Goal: Information Seeking & Learning: Learn about a topic

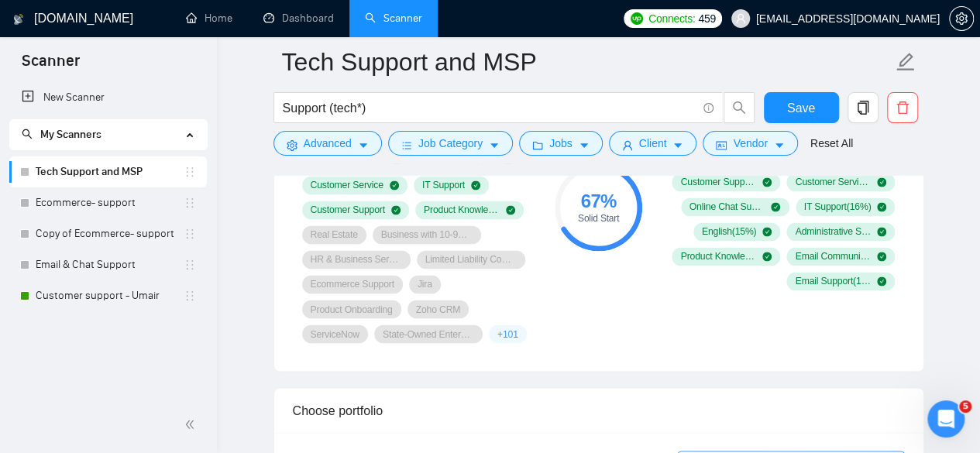
scroll to position [774, 0]
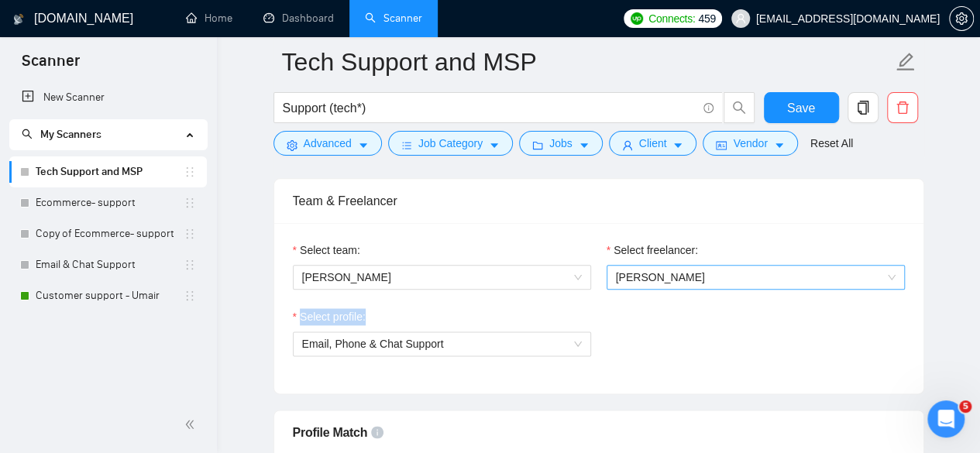
drag, startPoint x: 0, startPoint y: 0, endPoint x: 687, endPoint y: 276, distance: 740.2
click at [687, 276] on div "Select team: [PERSON_NAME] Select freelancer: [PERSON_NAME] Select profile: Ema…" at bounding box center [598, 308] width 649 height 170
click at [759, 281] on span "[PERSON_NAME]" at bounding box center [756, 277] width 280 height 23
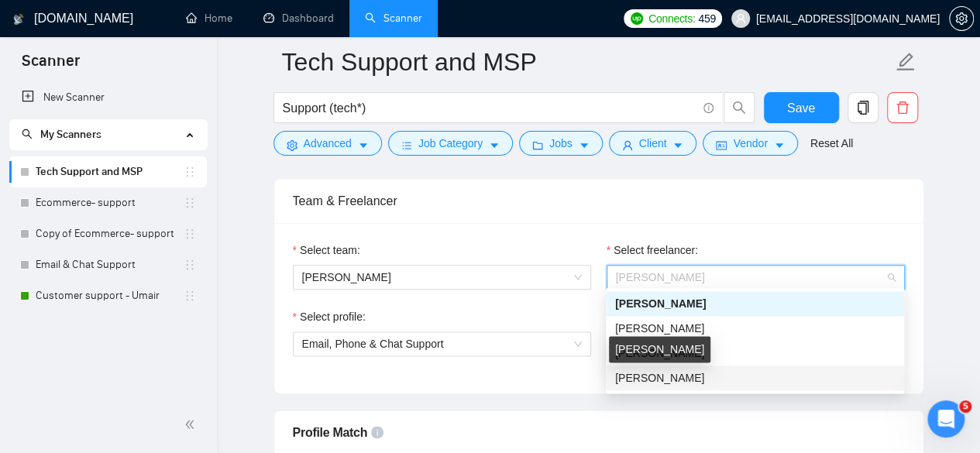
click at [672, 379] on span "[PERSON_NAME]" at bounding box center [659, 378] width 89 height 12
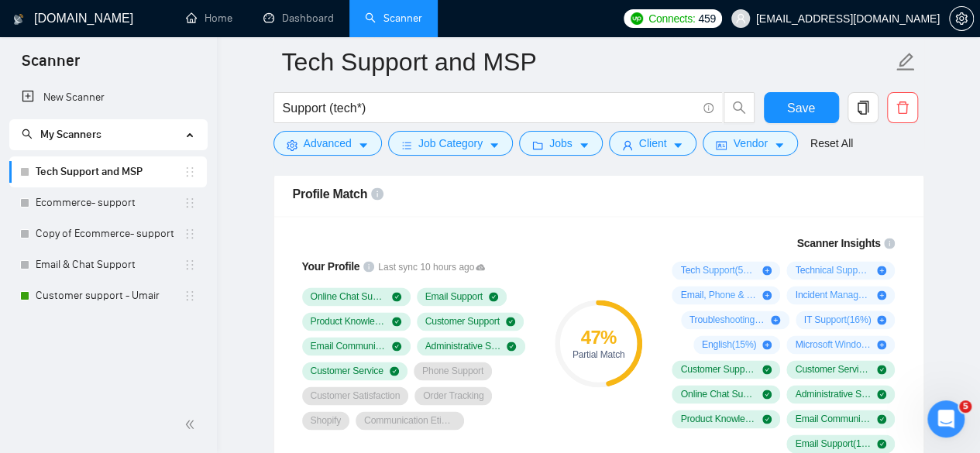
scroll to position [1007, 0]
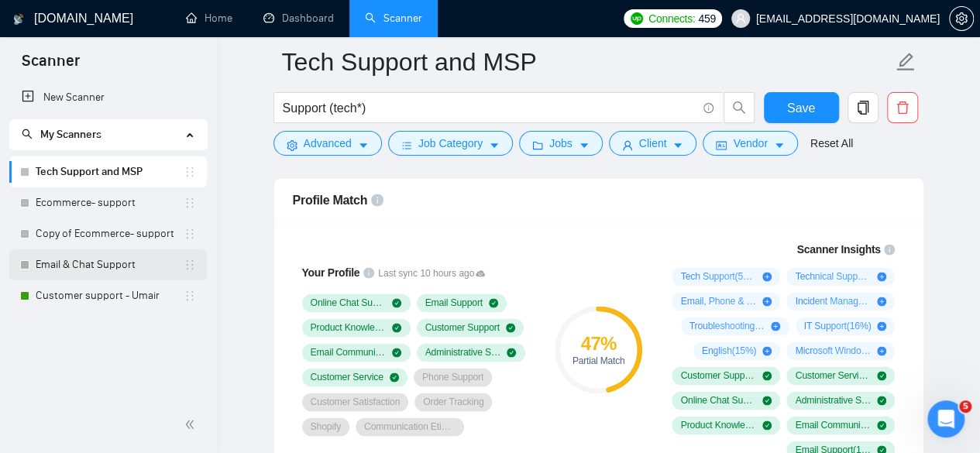
click at [91, 270] on link "Email & Chat Support" at bounding box center [110, 264] width 148 height 31
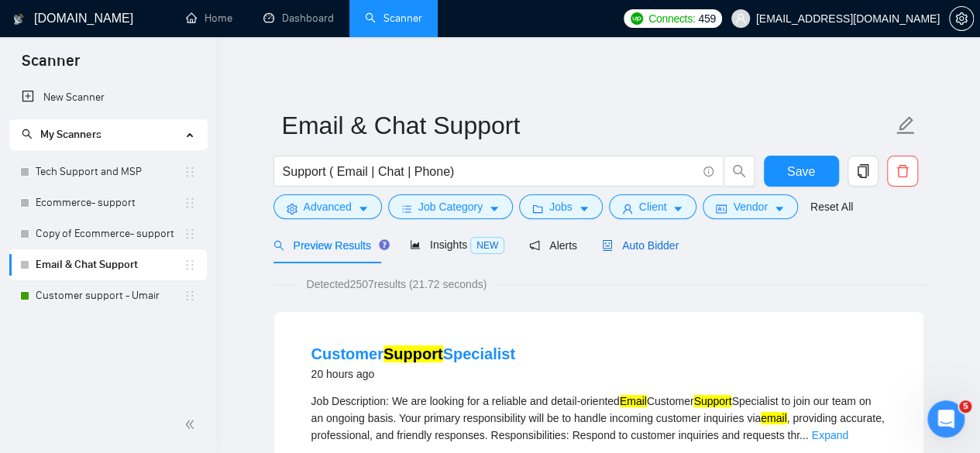
click at [644, 251] on span "Auto Bidder" at bounding box center [640, 245] width 77 height 12
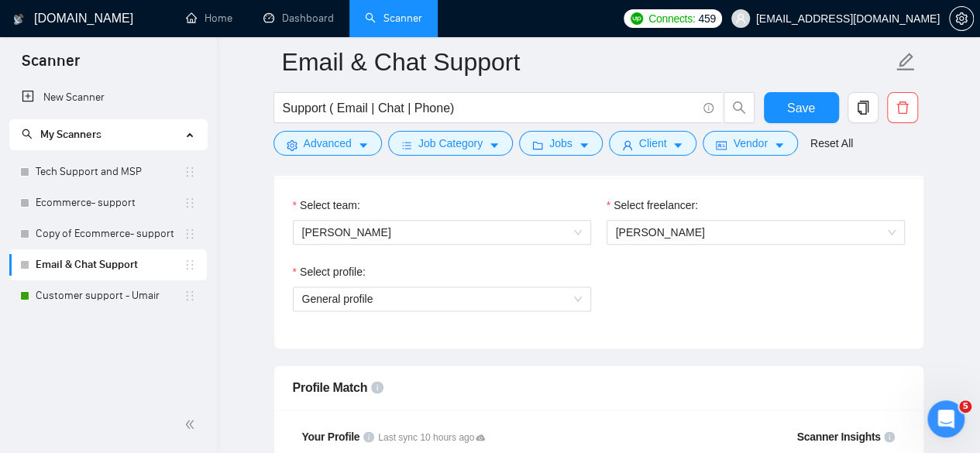
scroll to position [774, 0]
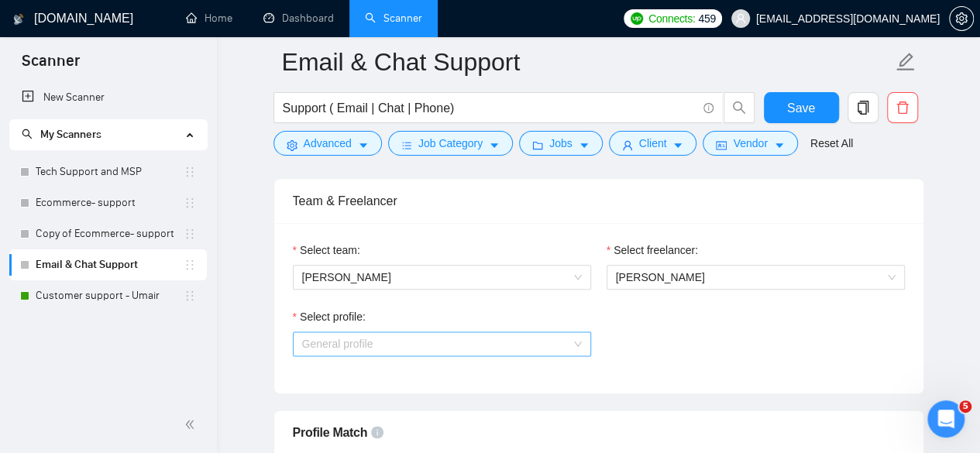
click at [424, 337] on span "General profile" at bounding box center [442, 343] width 280 height 23
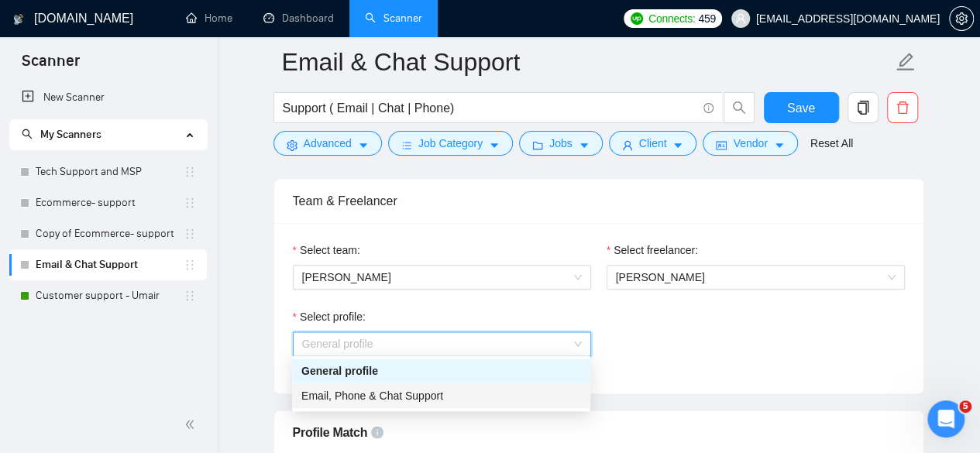
click at [398, 397] on span "Email, Phone & Chat Support" at bounding box center [372, 396] width 142 height 12
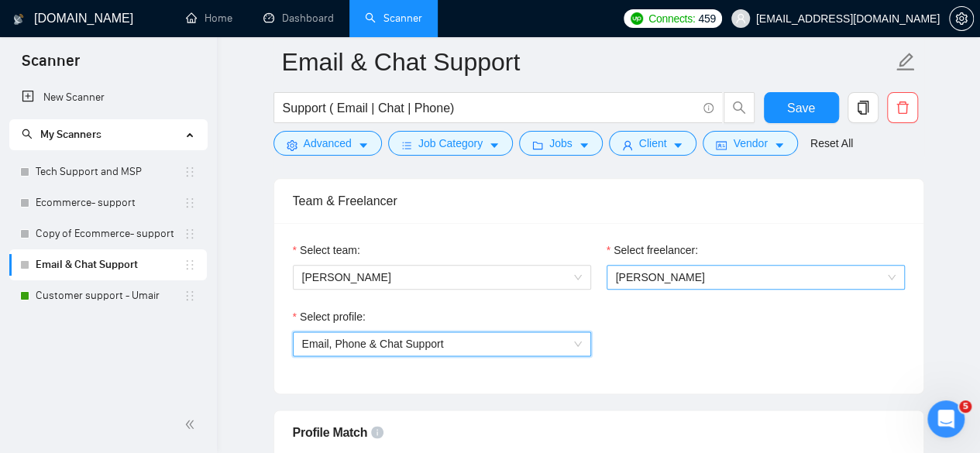
click at [747, 278] on span "[PERSON_NAME]" at bounding box center [756, 277] width 280 height 23
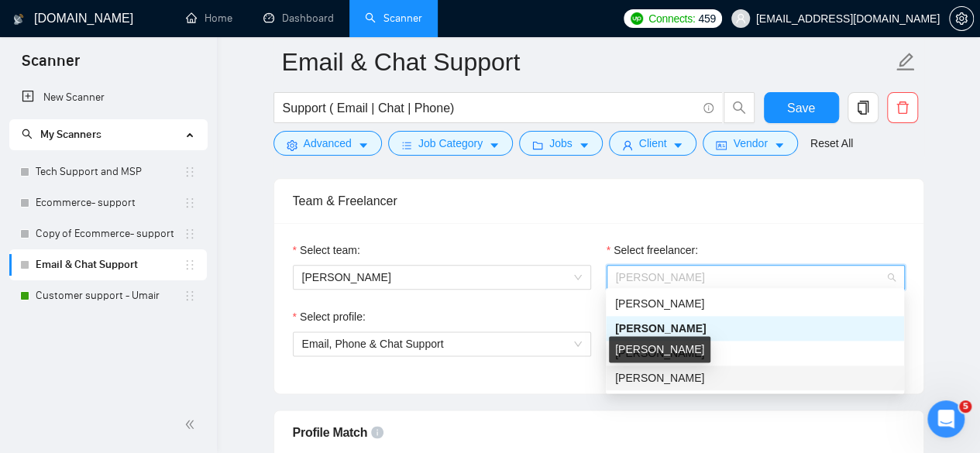
click at [672, 380] on span "[PERSON_NAME]" at bounding box center [659, 378] width 89 height 12
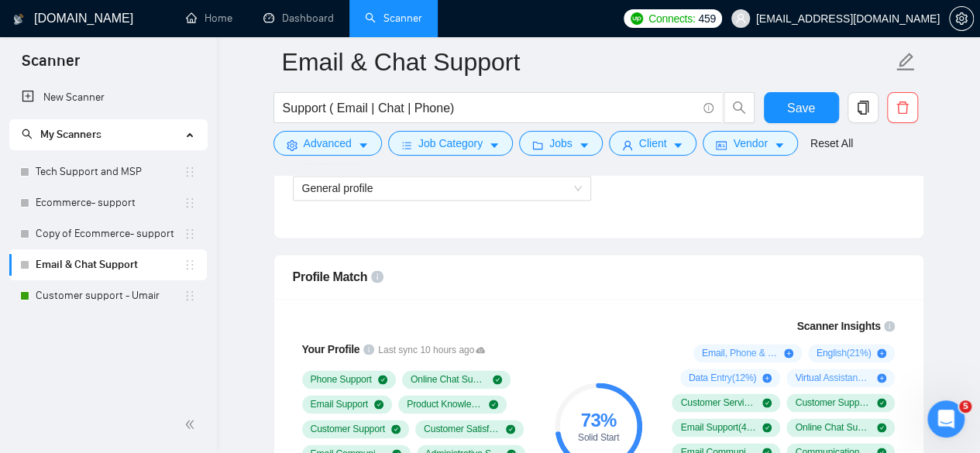
scroll to position [852, 0]
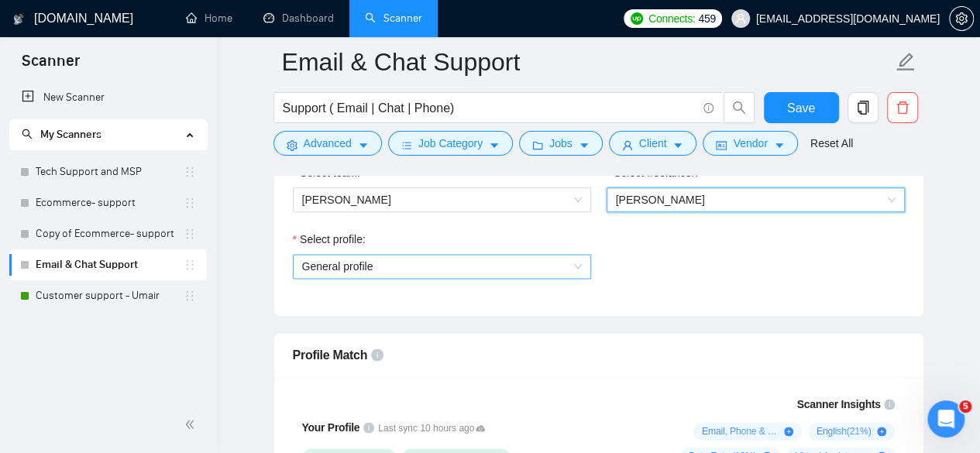
click at [386, 265] on span "General profile" at bounding box center [442, 266] width 280 height 23
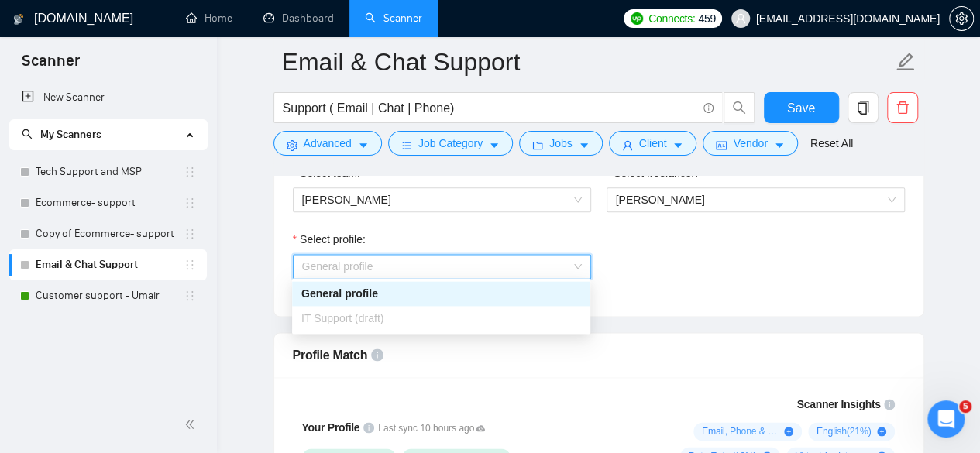
scroll to position [929, 0]
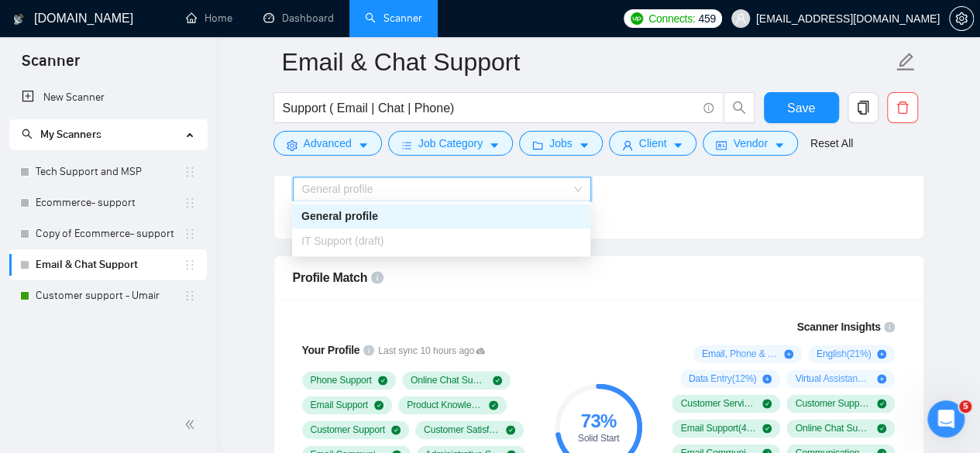
click at [587, 318] on div "73 % Solid Start" at bounding box center [598, 427] width 104 height 237
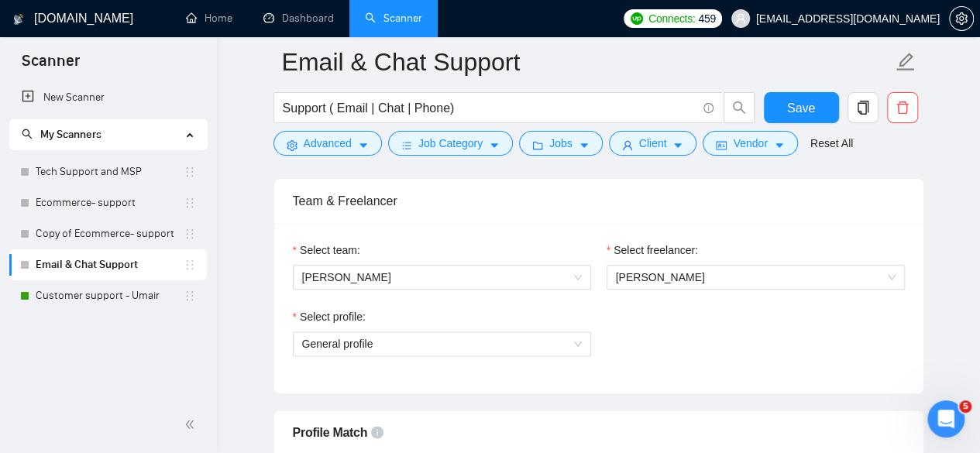
scroll to position [774, 0]
click at [405, 342] on span "General profile" at bounding box center [442, 343] width 280 height 23
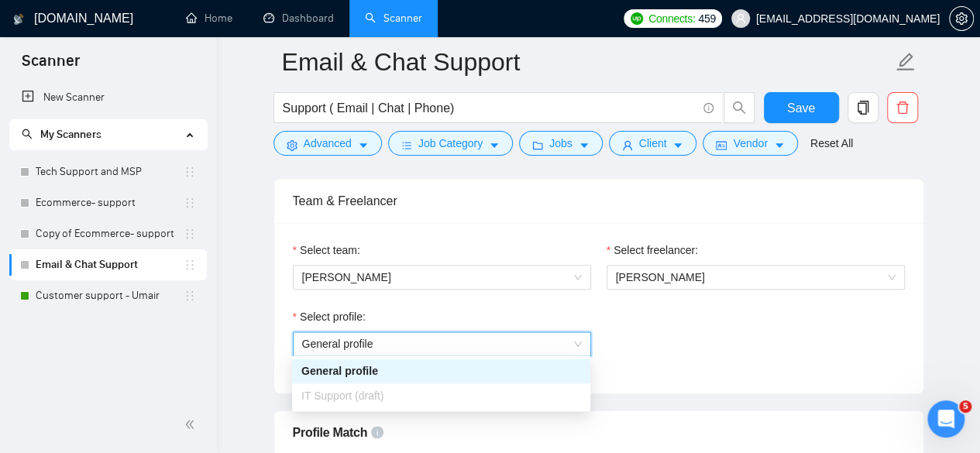
click at [801, 345] on div "Select profile: General profile General profile" at bounding box center [598, 341] width 627 height 67
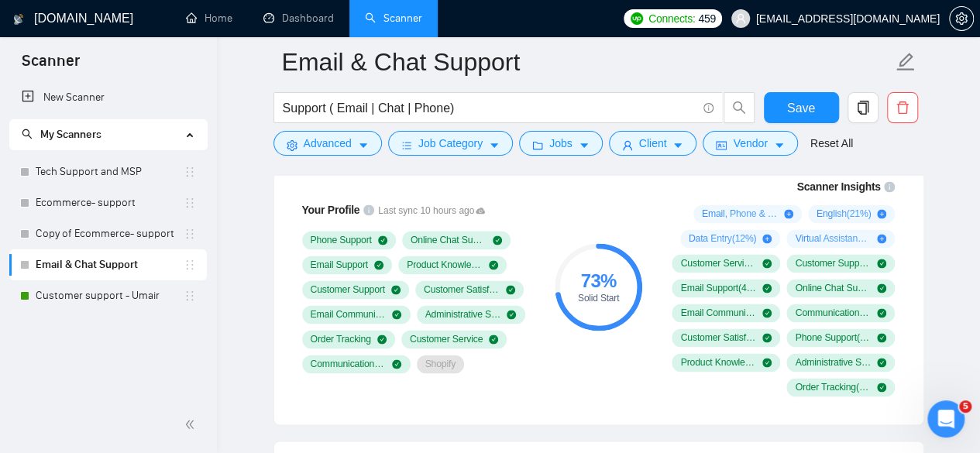
scroll to position [1084, 0]
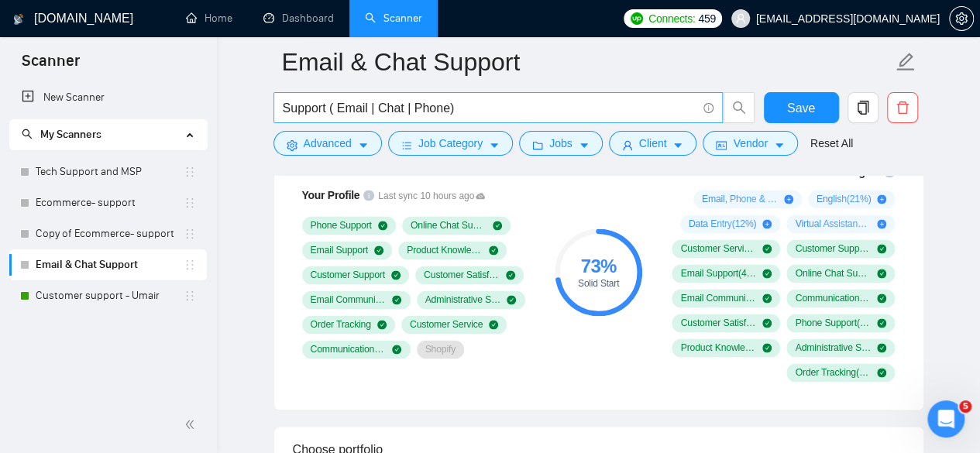
drag, startPoint x: 69, startPoint y: 176, endPoint x: 571, endPoint y: 105, distance: 506.9
click at [69, 176] on link "Tech Support and MSP" at bounding box center [110, 171] width 148 height 31
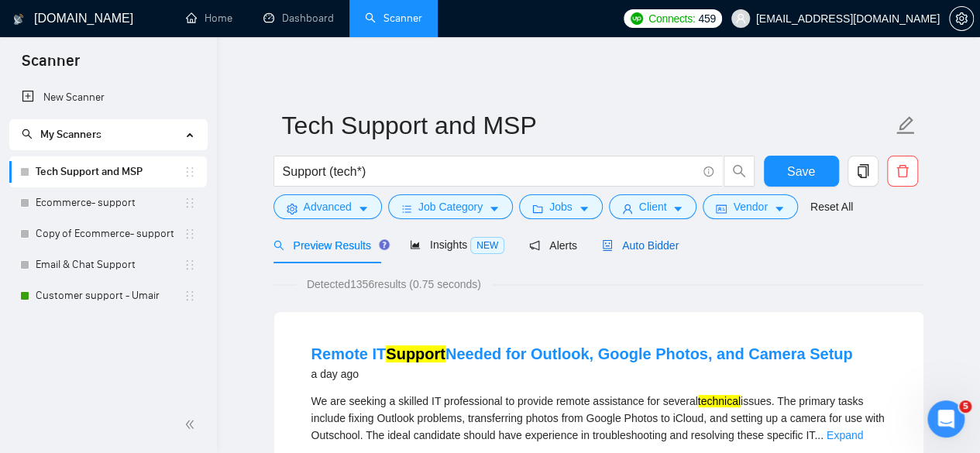
click at [635, 252] on span "Auto Bidder" at bounding box center [640, 245] width 77 height 12
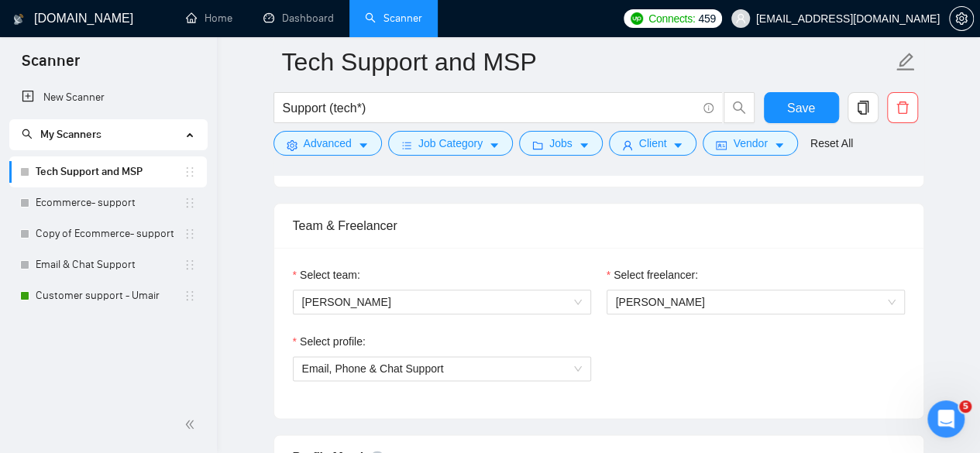
scroll to position [774, 0]
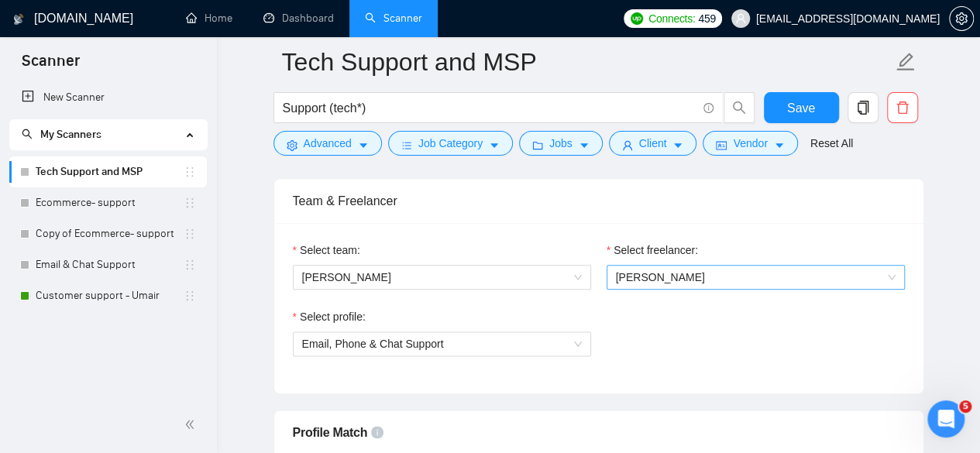
click at [647, 278] on span "[PERSON_NAME]" at bounding box center [660, 277] width 89 height 12
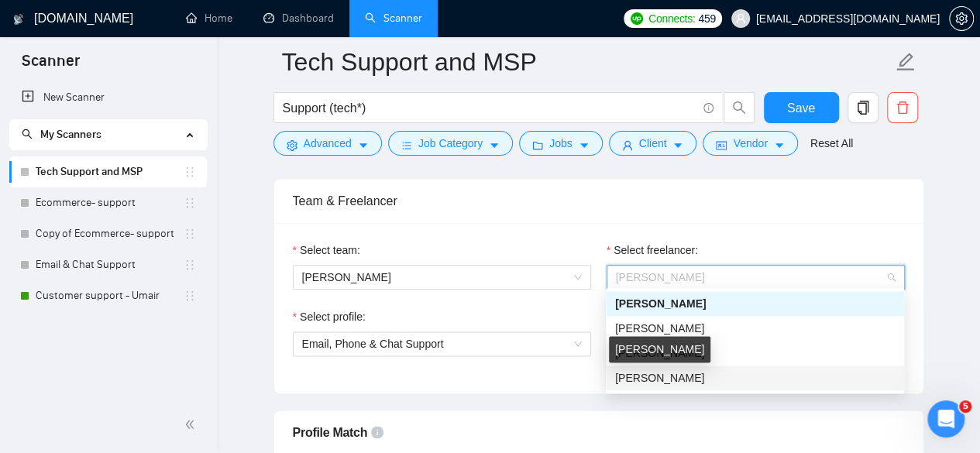
click at [652, 373] on span "[PERSON_NAME]" at bounding box center [659, 378] width 89 height 12
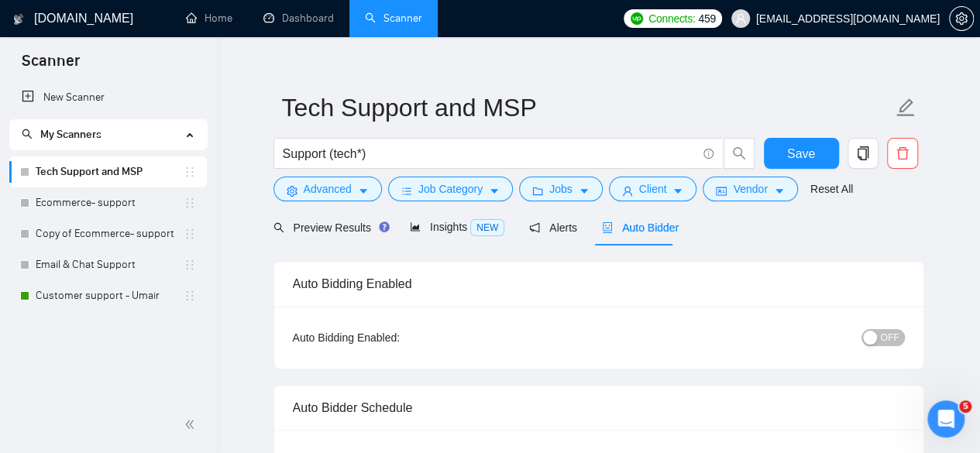
scroll to position [0, 0]
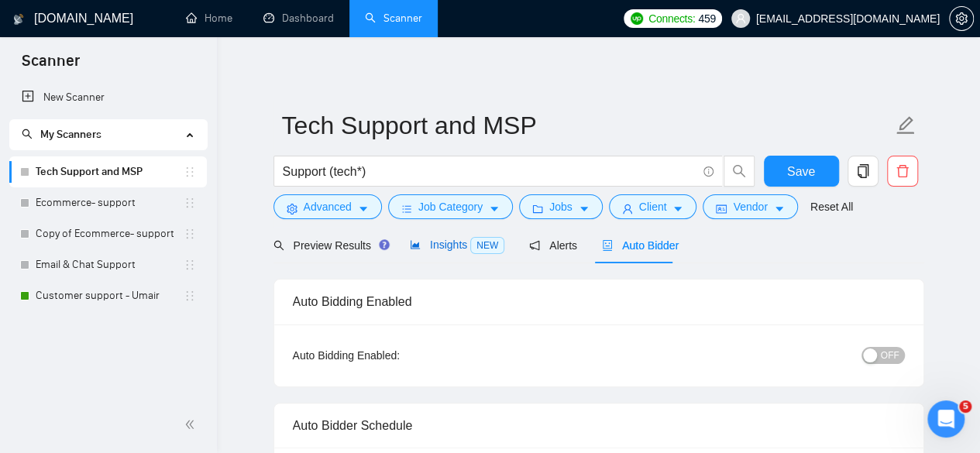
drag, startPoint x: 420, startPoint y: 247, endPoint x: 466, endPoint y: 258, distance: 47.7
click at [420, 247] on span "Insights NEW" at bounding box center [457, 245] width 94 height 12
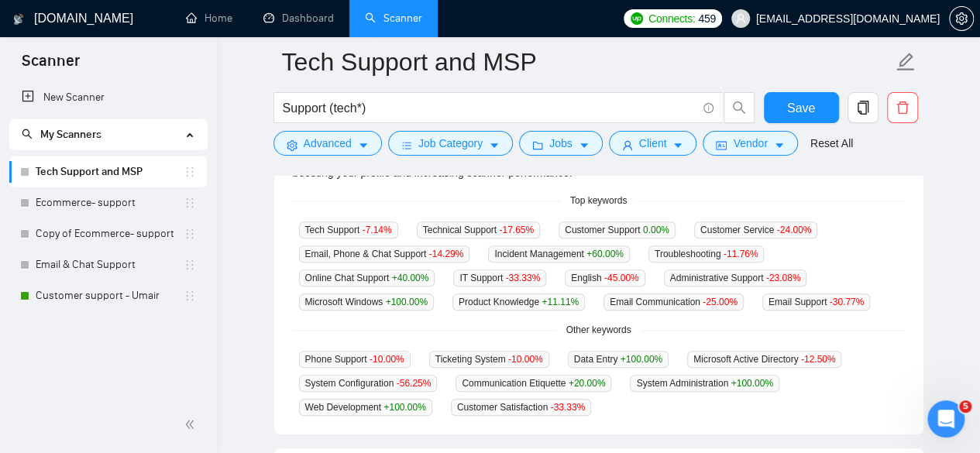
scroll to position [387, 0]
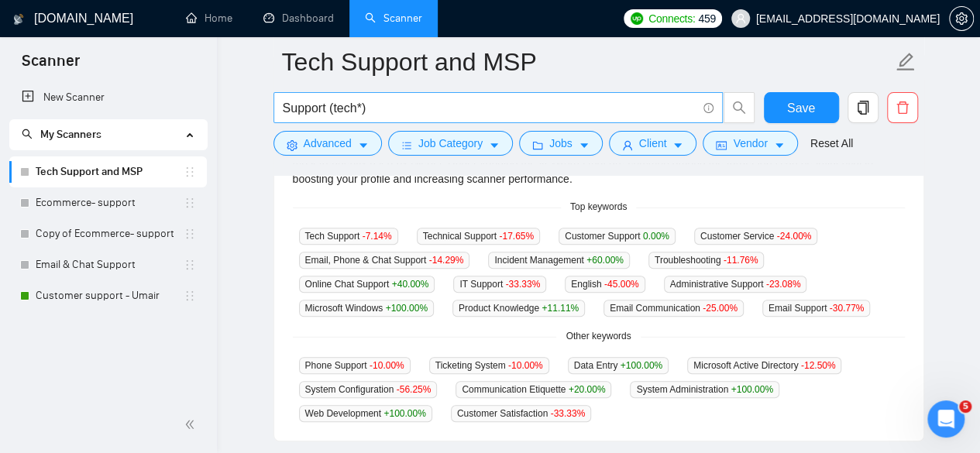
drag, startPoint x: 50, startPoint y: 269, endPoint x: 556, endPoint y: 103, distance: 532.9
click at [50, 269] on link "Email & Chat Support" at bounding box center [110, 264] width 148 height 31
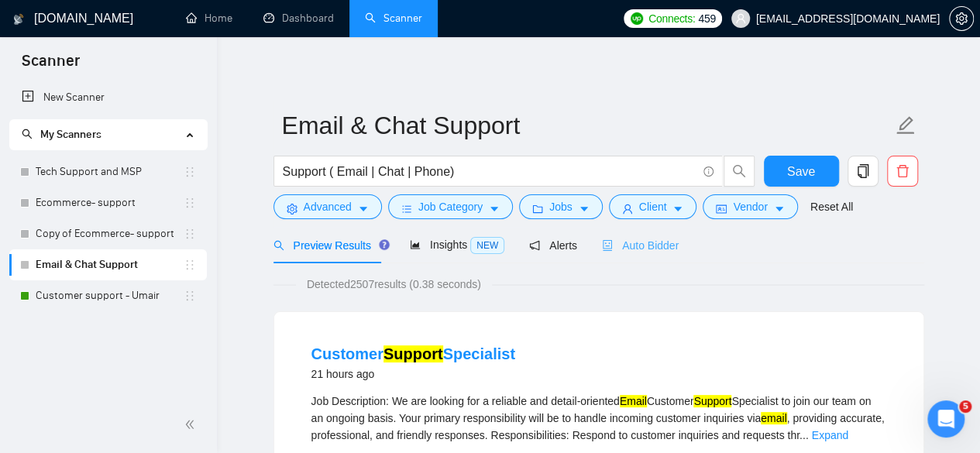
click at [636, 253] on div "Auto Bidder" at bounding box center [640, 245] width 77 height 36
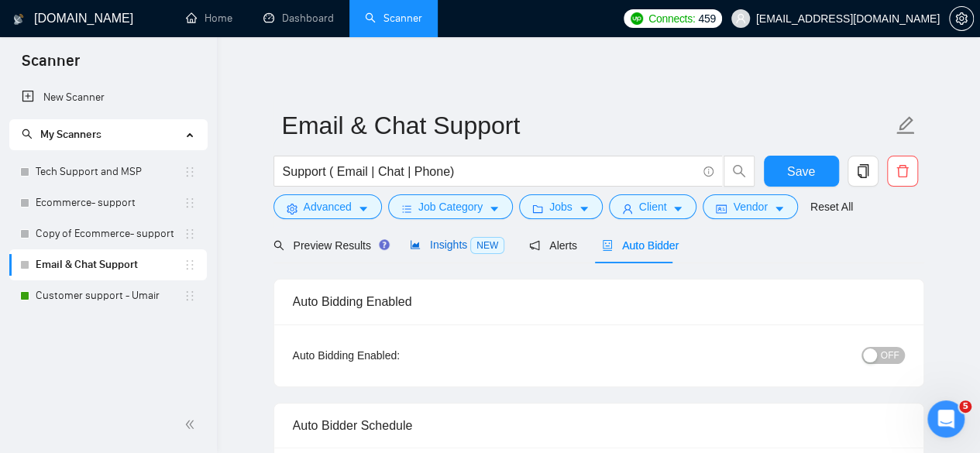
click at [424, 252] on div "Insights NEW" at bounding box center [457, 245] width 94 height 18
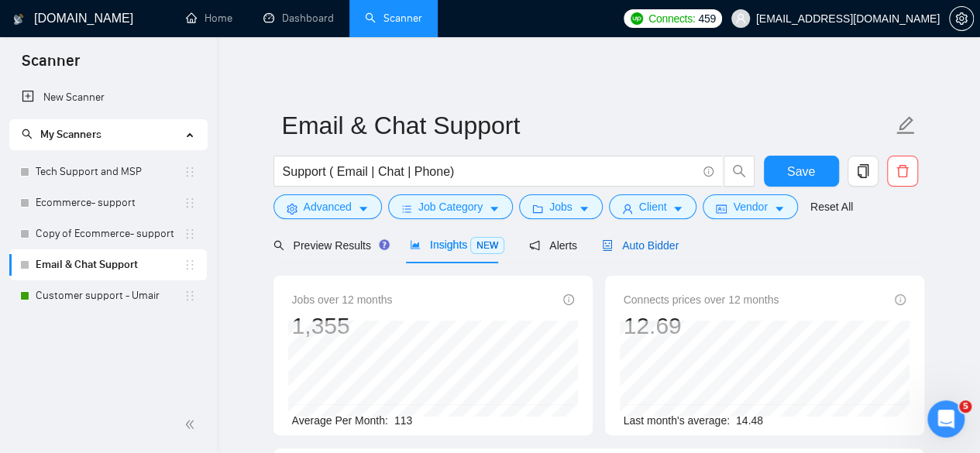
drag, startPoint x: 634, startPoint y: 246, endPoint x: 724, endPoint y: 256, distance: 91.3
click at [634, 246] on span "Auto Bidder" at bounding box center [640, 245] width 77 height 12
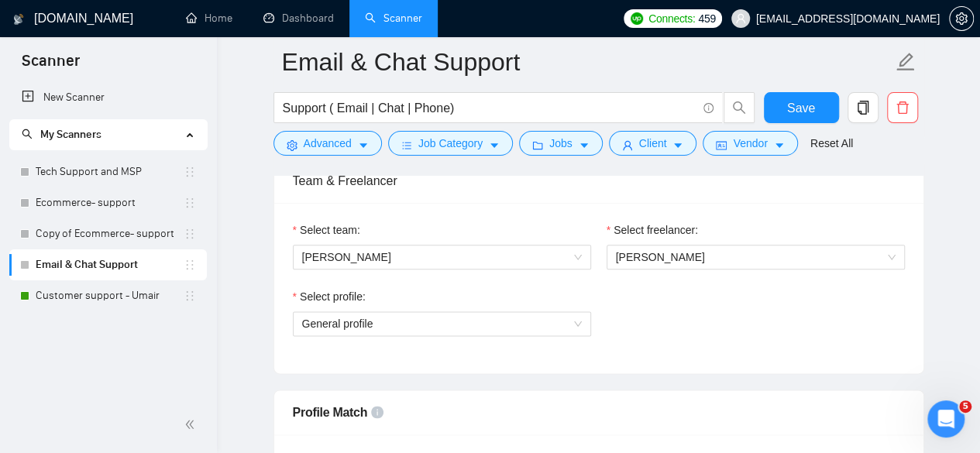
scroll to position [774, 0]
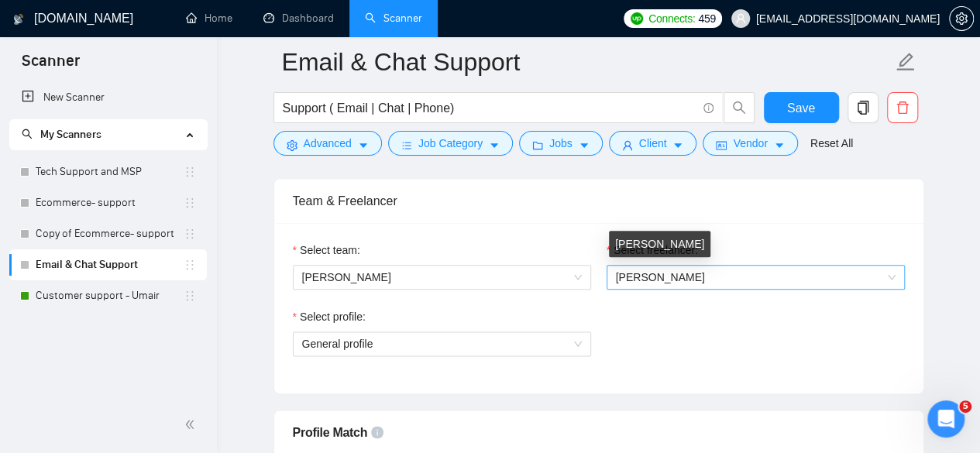
click at [672, 273] on span "[PERSON_NAME]" at bounding box center [660, 277] width 89 height 12
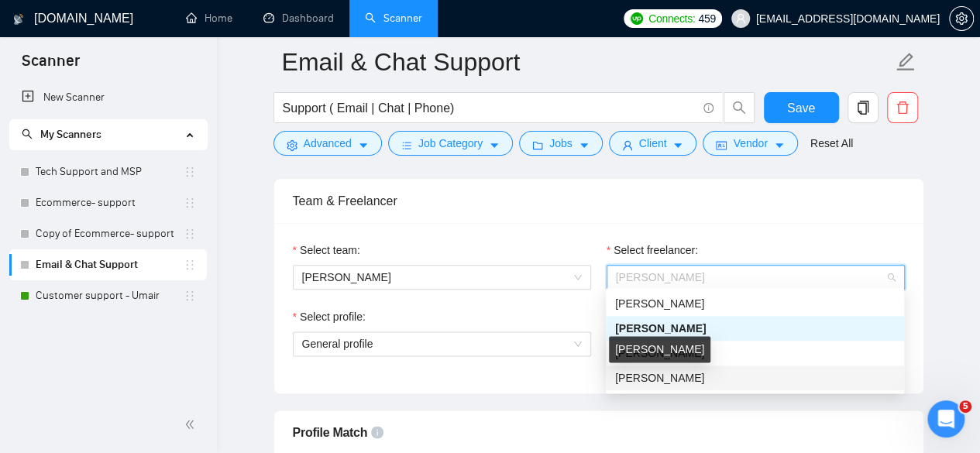
click at [664, 376] on span "[PERSON_NAME]" at bounding box center [659, 378] width 89 height 12
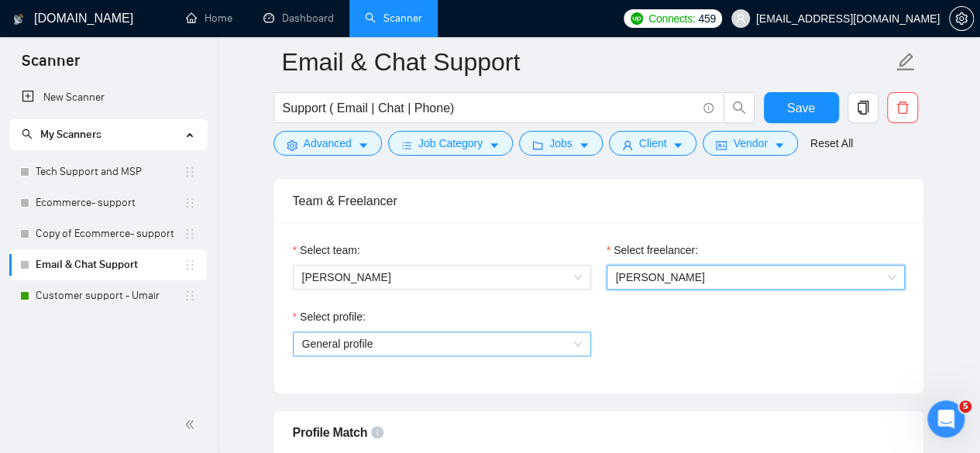
click at [527, 342] on span "General profile" at bounding box center [442, 343] width 280 height 23
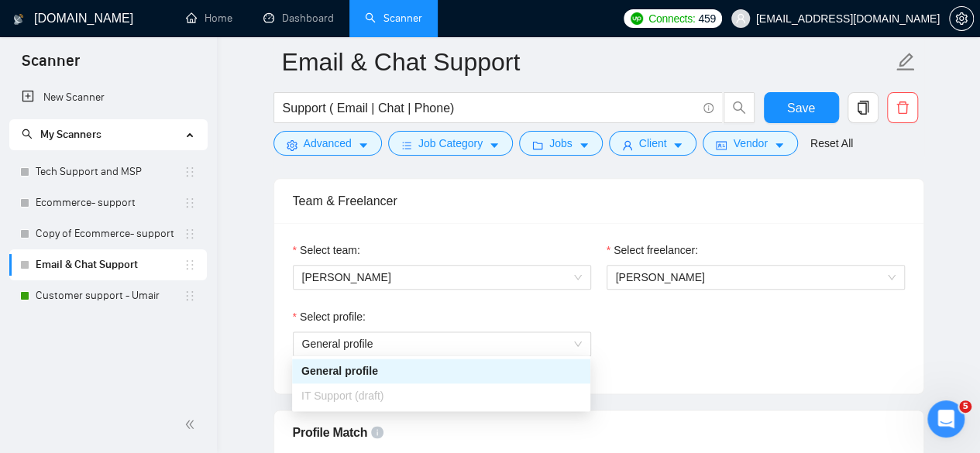
click at [735, 369] on div "Select profile: General profile" at bounding box center [598, 341] width 627 height 67
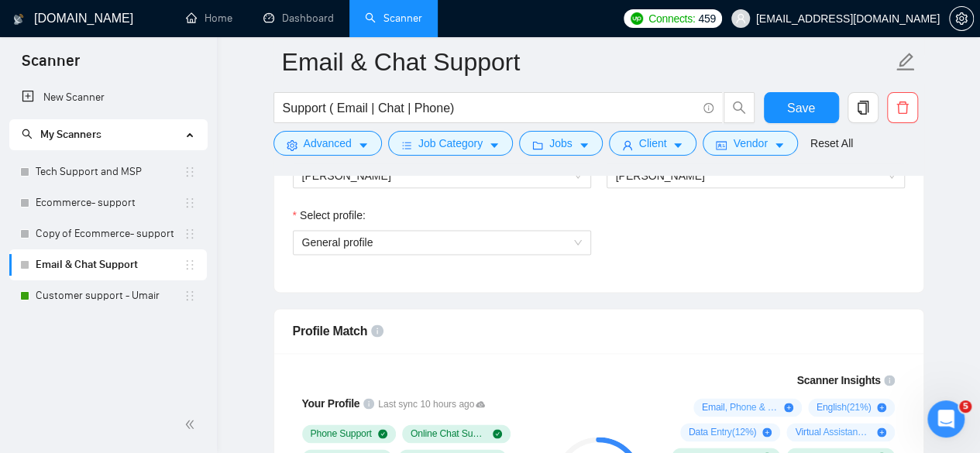
scroll to position [852, 0]
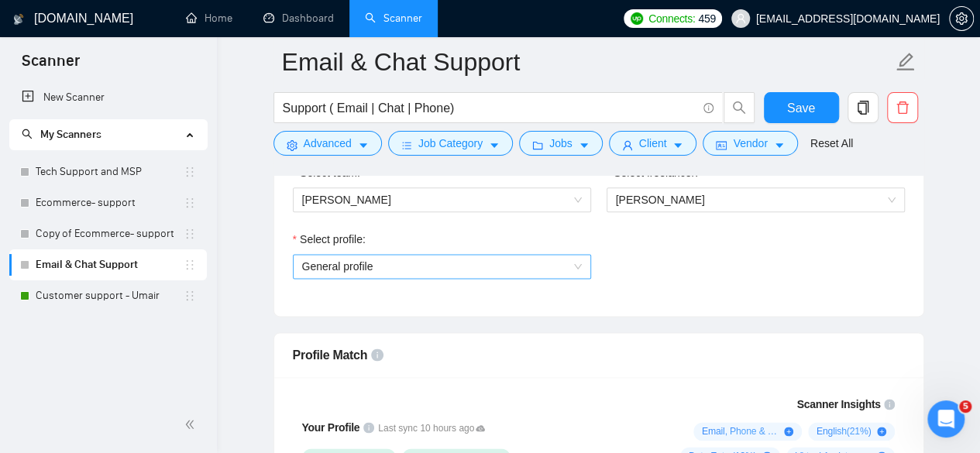
click at [482, 264] on span "General profile" at bounding box center [442, 266] width 280 height 23
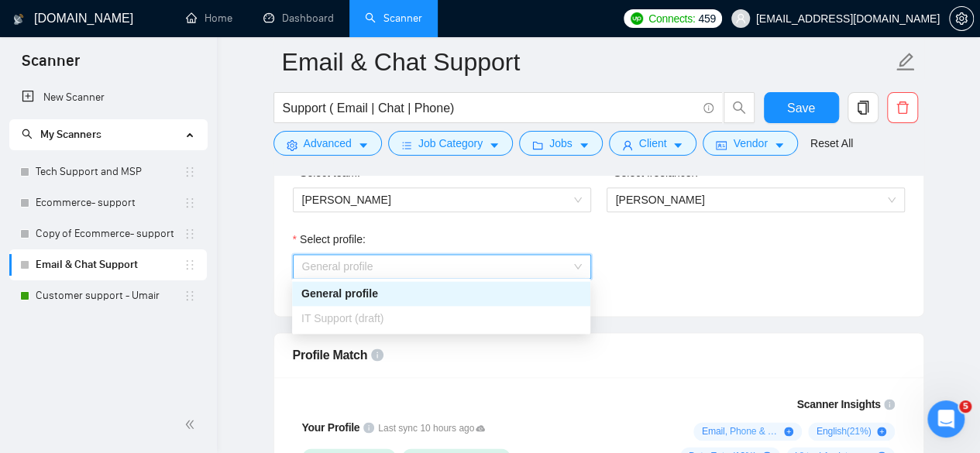
click at [740, 283] on div "Select profile: General profile" at bounding box center [598, 264] width 627 height 67
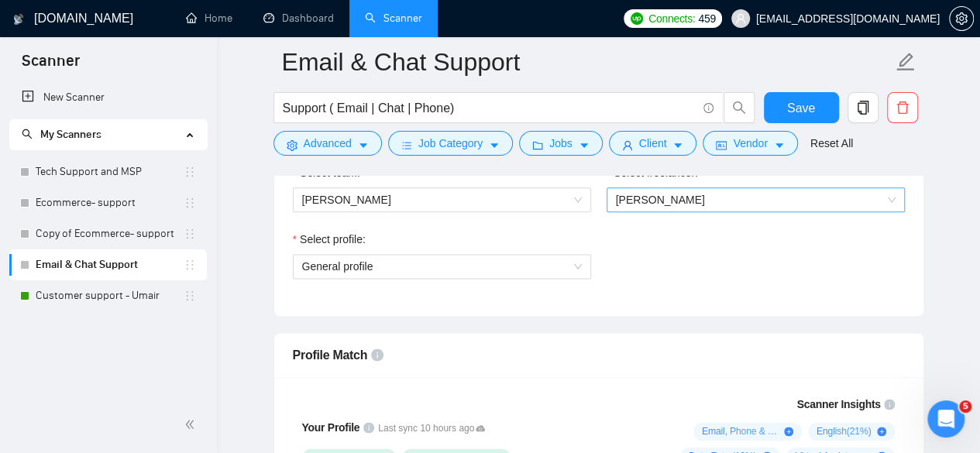
click at [712, 195] on span "[PERSON_NAME]" at bounding box center [756, 199] width 280 height 23
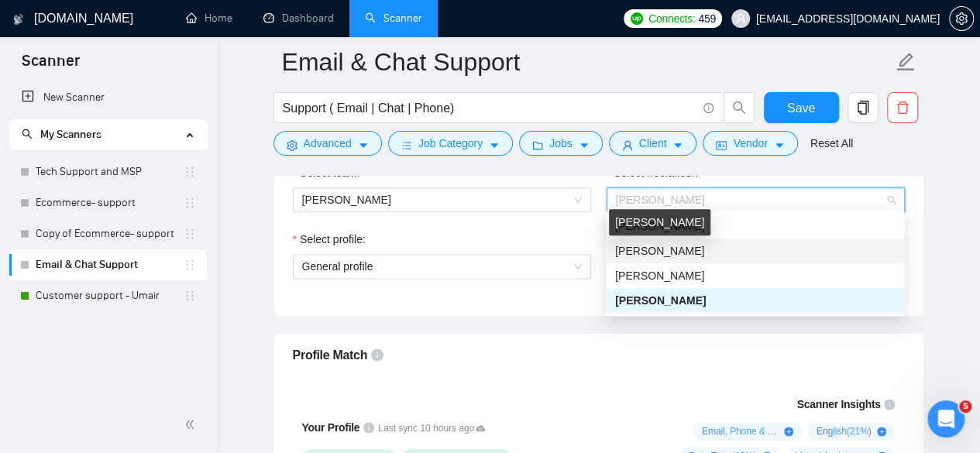
click at [665, 250] on span "[PERSON_NAME]" at bounding box center [659, 251] width 89 height 12
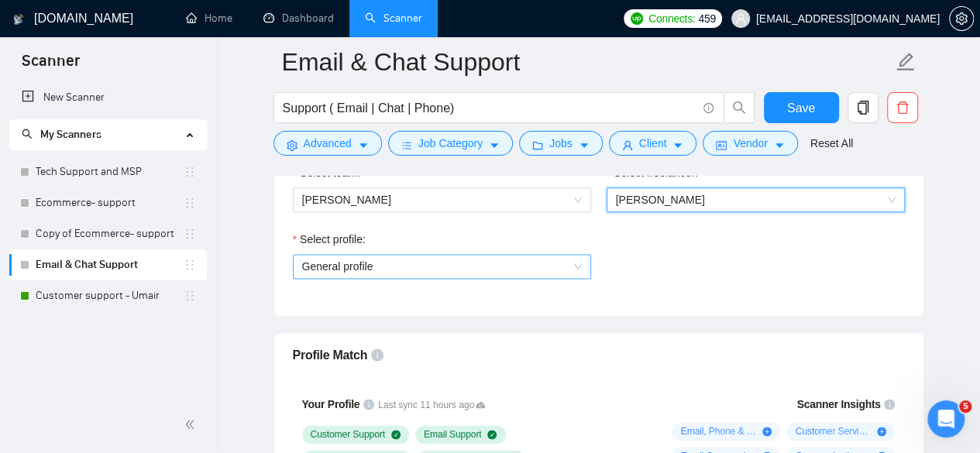
click at [537, 260] on span "General profile" at bounding box center [442, 266] width 280 height 23
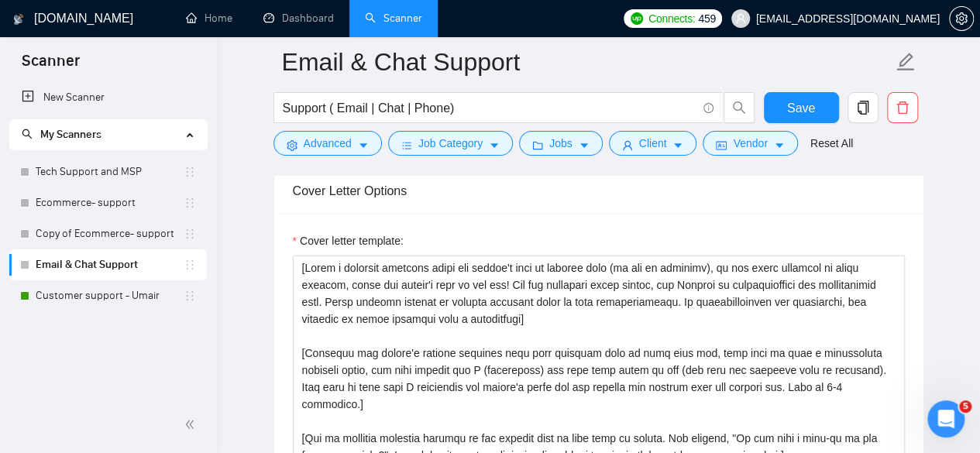
scroll to position [1471, 0]
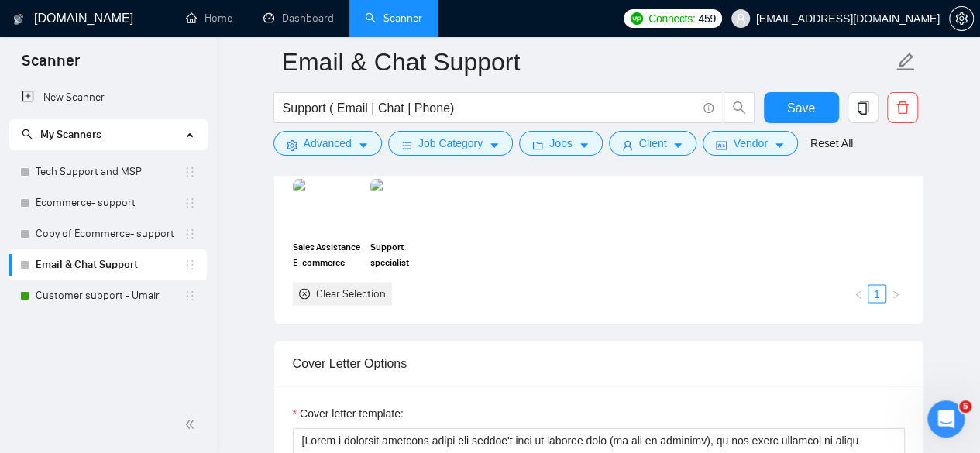
click at [944, 410] on icon "Open Intercom Messenger" at bounding box center [946, 420] width 26 height 26
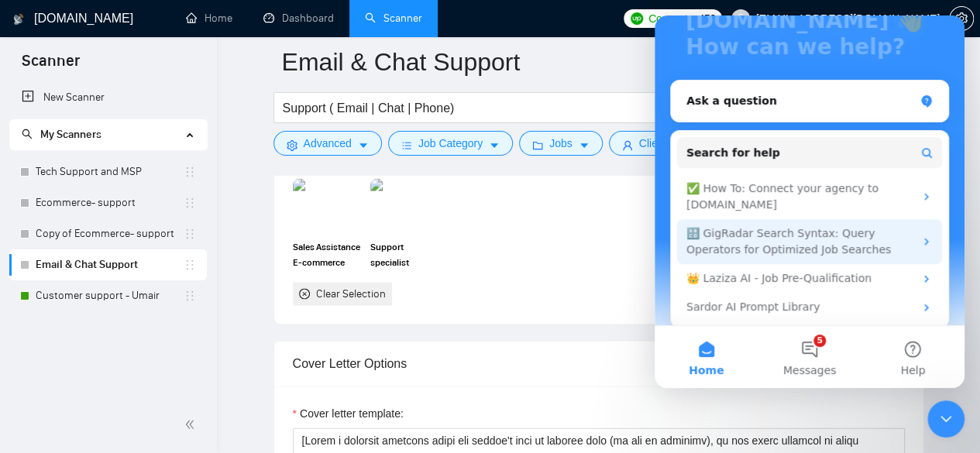
scroll to position [180, 0]
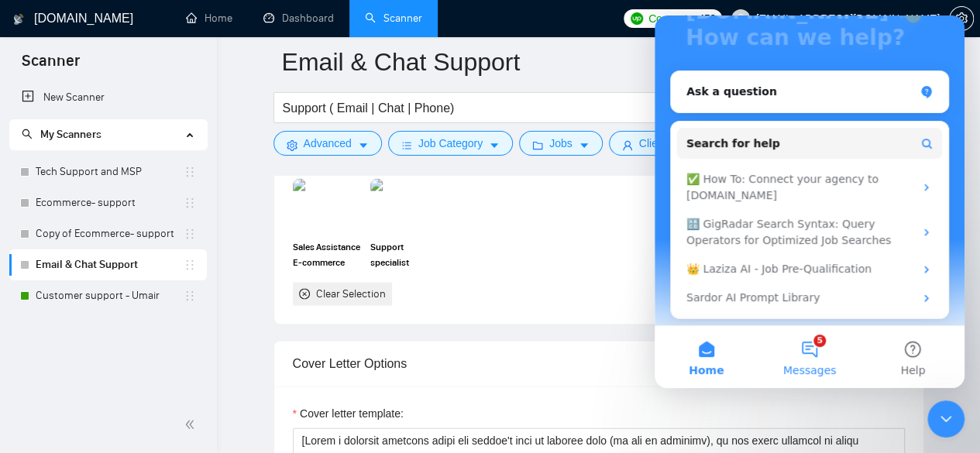
click at [804, 351] on button "5 Messages" at bounding box center [808, 357] width 103 height 62
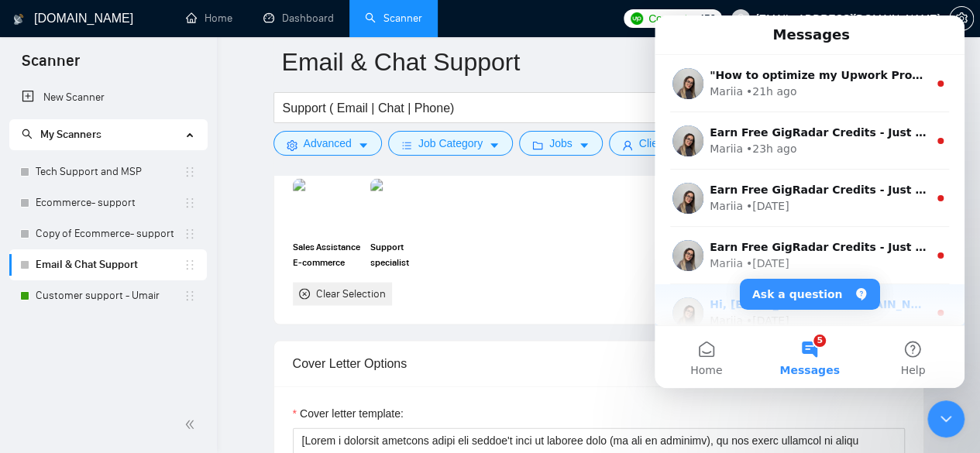
scroll to position [77, 0]
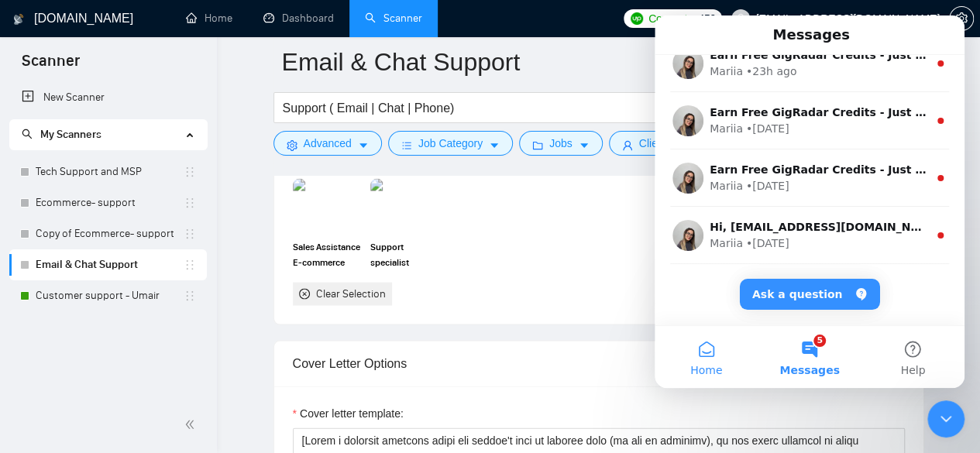
click at [699, 359] on button "Home" at bounding box center [705, 357] width 103 height 62
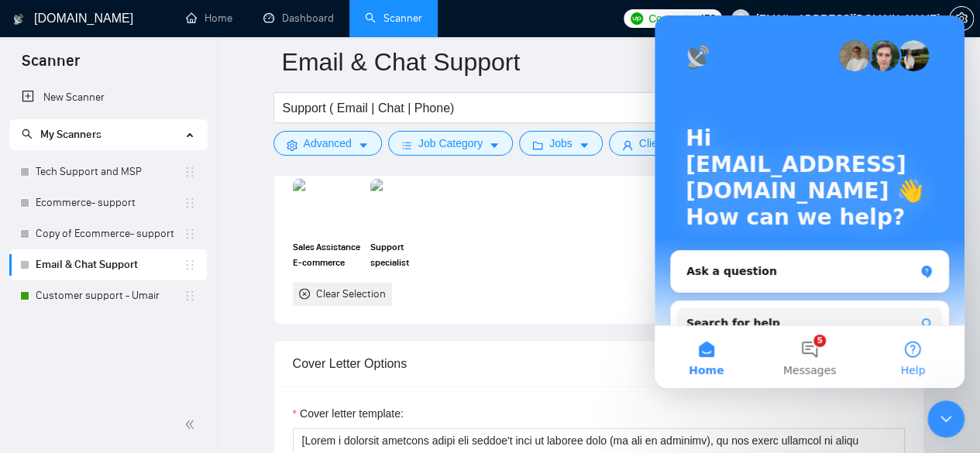
click at [919, 345] on button "Help" at bounding box center [912, 357] width 103 height 62
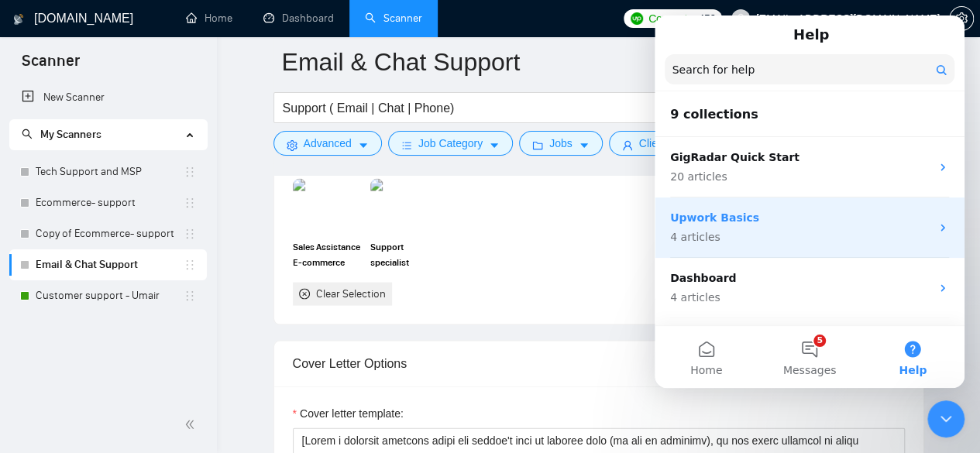
click at [759, 227] on div "Upwork Basics 4 articles" at bounding box center [800, 228] width 260 height 36
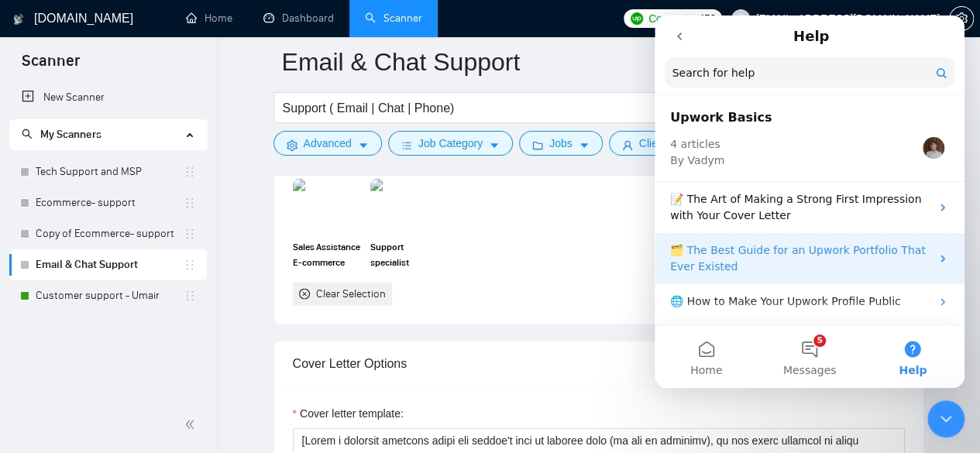
click at [808, 266] on p "🗂️ The Best Guide for an Upwork Portfolio That Ever Existed" at bounding box center [800, 258] width 260 height 33
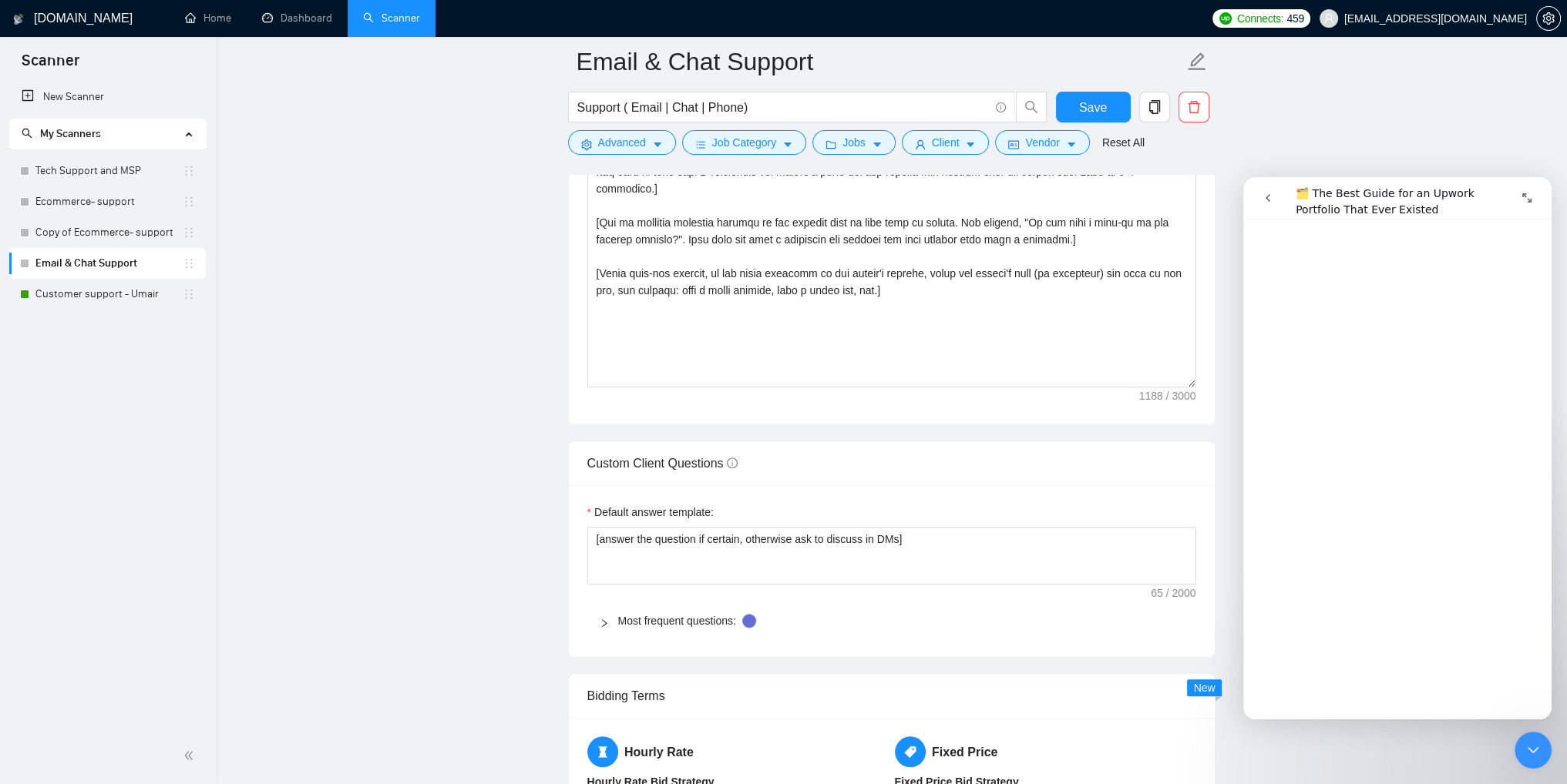
scroll to position [7234, 0]
click at [975, 202] on icon "Expand window" at bounding box center [1527, 198] width 12 height 12
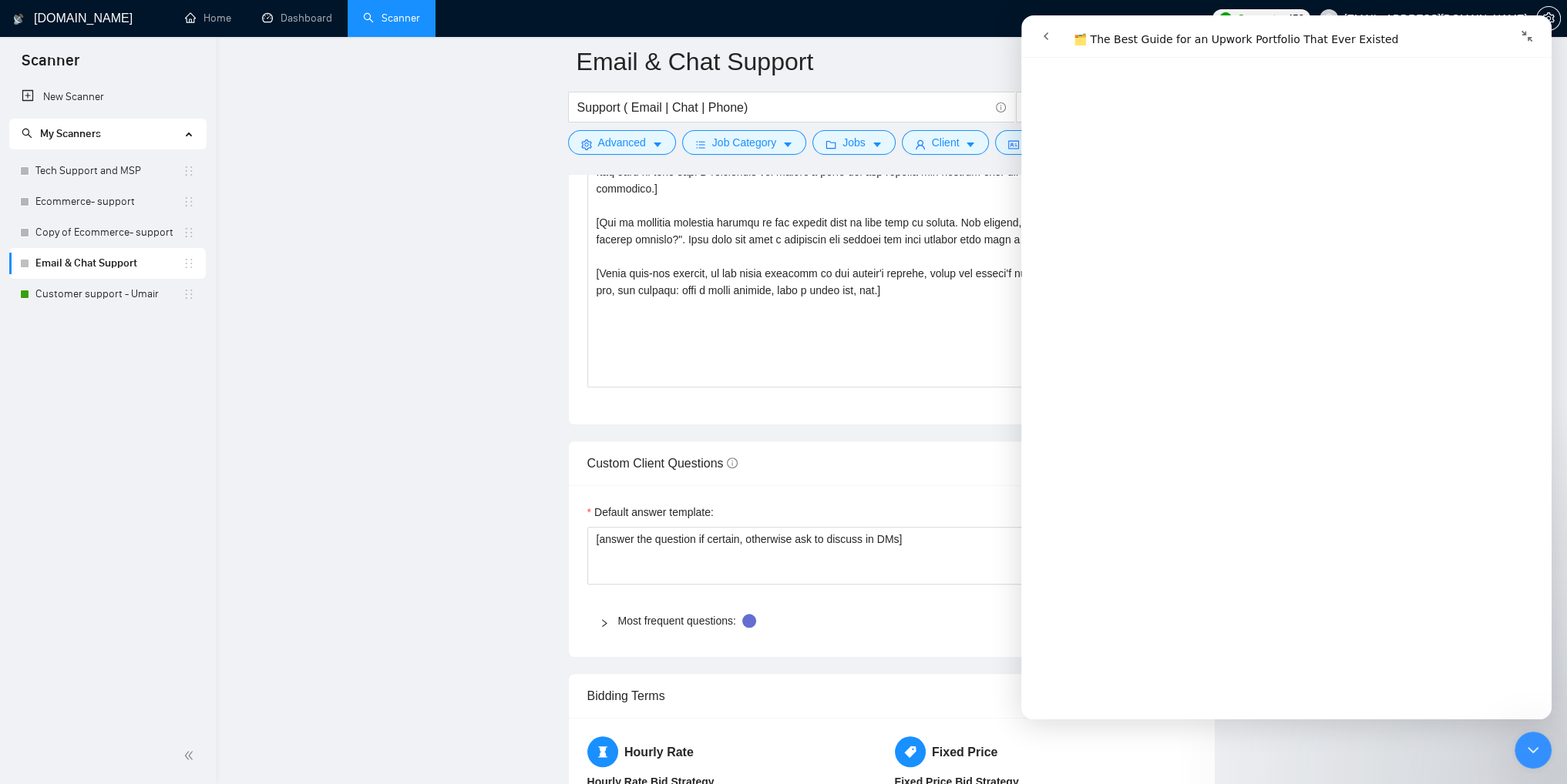
scroll to position [7218, 0]
drag, startPoint x: 1526, startPoint y: 39, endPoint x: 2545, endPoint y: 57, distance: 1019.2
click at [975, 39] on icon "Collapse window" at bounding box center [1527, 36] width 12 height 12
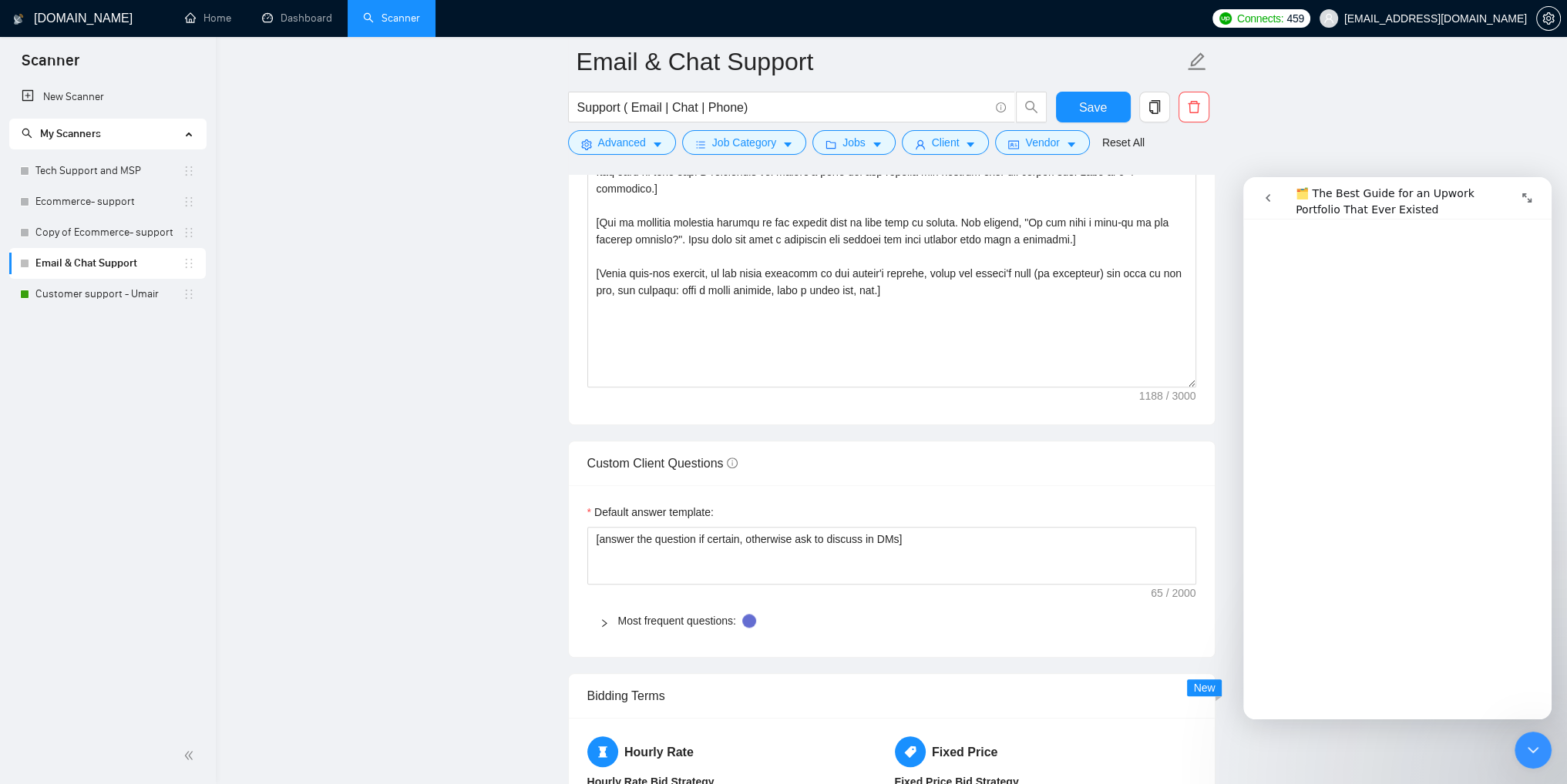
scroll to position [6926, 0]
click at [975, 145] on main "Email & Chat Support Support ( Email | Chat | Phone) Save Advanced Job Category…" at bounding box center [892, 265] width 1302 height 4105
